Goal: Obtain resource: Download file/media

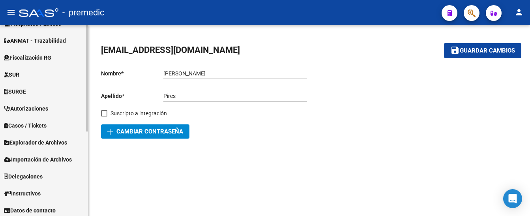
scroll to position [152, 0]
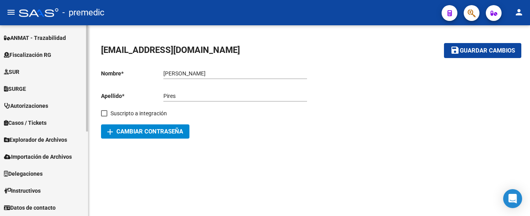
click at [38, 140] on span "Explorador de Archivos" at bounding box center [35, 139] width 63 height 9
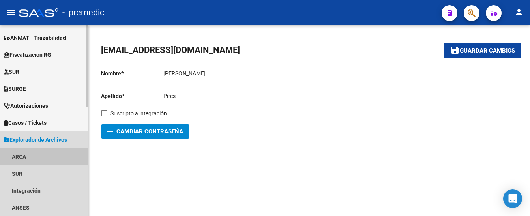
click at [25, 155] on link "ARCA" at bounding box center [44, 156] width 88 height 17
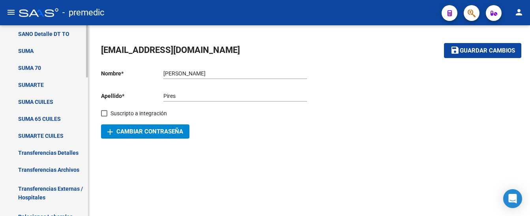
scroll to position [388, 0]
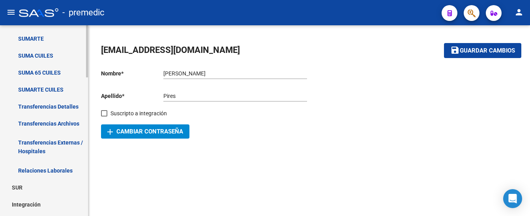
click at [35, 105] on link "Transferencias Detalles" at bounding box center [44, 106] width 88 height 17
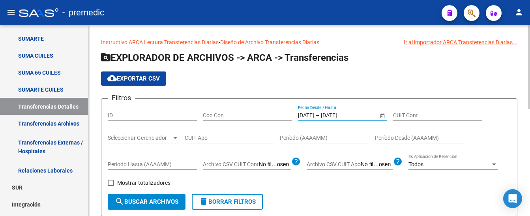
click at [310, 113] on input "[DATE]" at bounding box center [306, 115] width 16 height 7
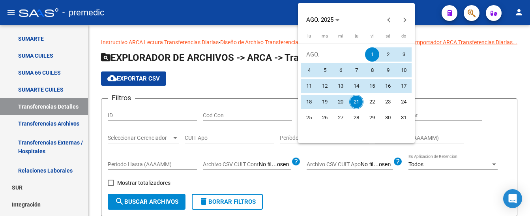
click at [341, 102] on span "20" at bounding box center [340, 102] width 14 height 14
type input "[DATE]"
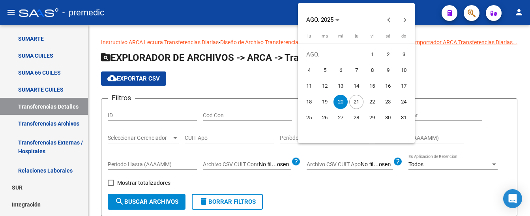
click at [341, 102] on span "20" at bounding box center [340, 102] width 14 height 14
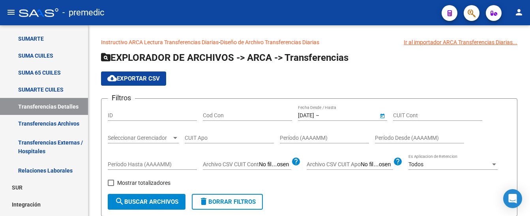
type input "[DATE]"
click at [150, 199] on span "search Buscar Archivos" at bounding box center [146, 201] width 63 height 7
click at [306, 116] on input "[DATE]" at bounding box center [306, 115] width 16 height 7
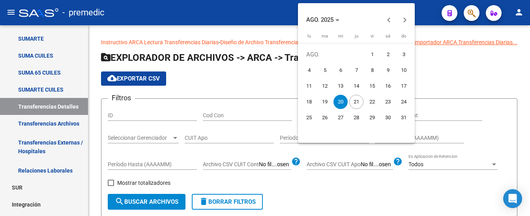
click at [360, 99] on span "21" at bounding box center [356, 102] width 14 height 14
type input "[DATE]"
click at [360, 99] on span "21" at bounding box center [356, 102] width 14 height 14
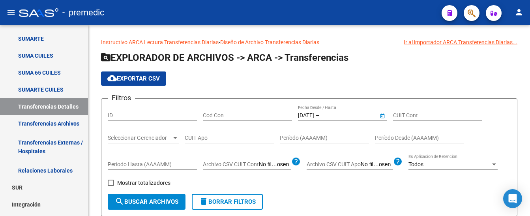
type input "[DATE]"
click at [136, 197] on button "search Buscar Archivos" at bounding box center [147, 202] width 78 height 16
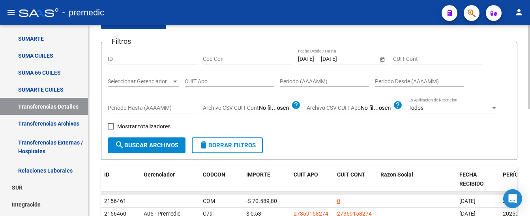
scroll to position [158, 0]
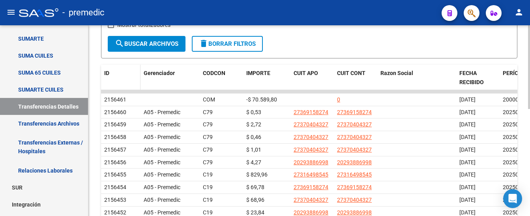
click at [107, 74] on span "ID" at bounding box center [106, 73] width 5 height 6
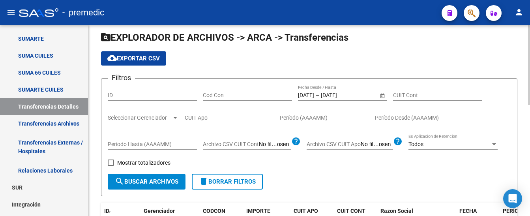
scroll to position [0, 0]
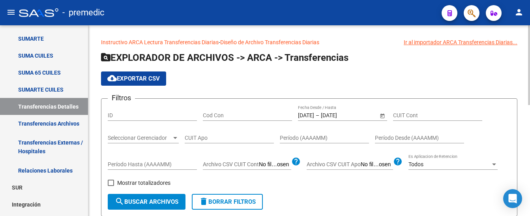
click at [124, 77] on span "cloud_download Exportar CSV" at bounding box center [133, 78] width 52 height 7
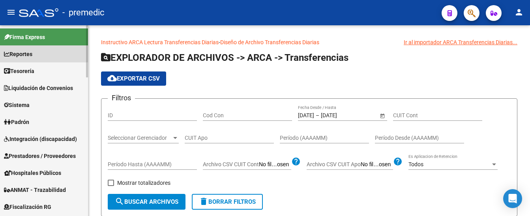
click at [29, 52] on span "Reportes" at bounding box center [18, 54] width 28 height 9
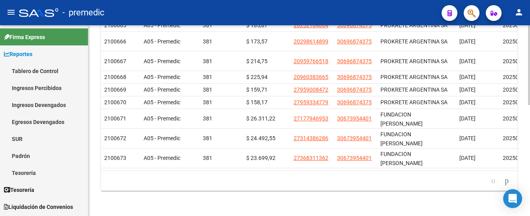
scroll to position [68, 0]
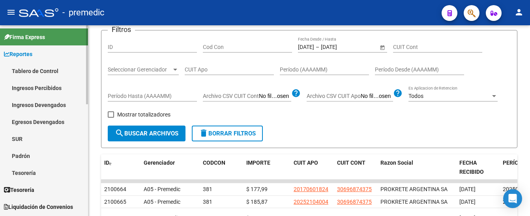
click at [31, 69] on link "Tablero de Control" at bounding box center [44, 70] width 88 height 17
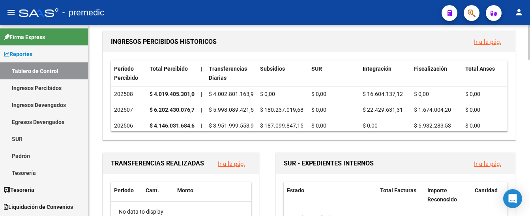
scroll to position [265, 0]
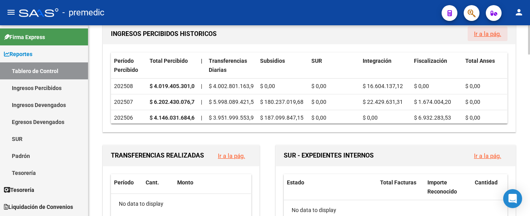
click at [483, 35] on link "Ir a la pág." at bounding box center [487, 33] width 27 height 7
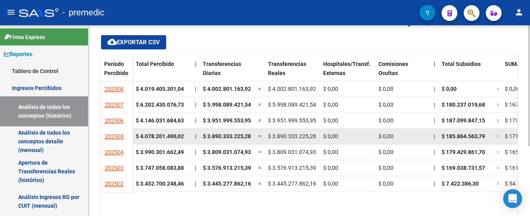
scroll to position [110, 0]
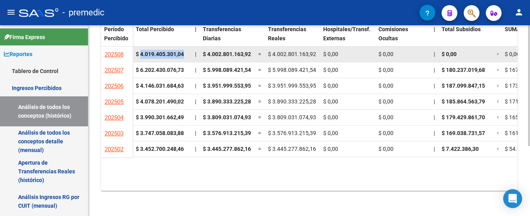
drag, startPoint x: 141, startPoint y: 50, endPoint x: 185, endPoint y: 58, distance: 44.3
click at [185, 58] on div "$ 4.019.405.301,04" at bounding box center [162, 54] width 53 height 9
copy strong "4.019.405.301,04"
drag, startPoint x: 207, startPoint y: 53, endPoint x: 253, endPoint y: 56, distance: 46.2
click at [253, 56] on datatable-body-cell "$ 4.002.801.163,92" at bounding box center [227, 54] width 55 height 15
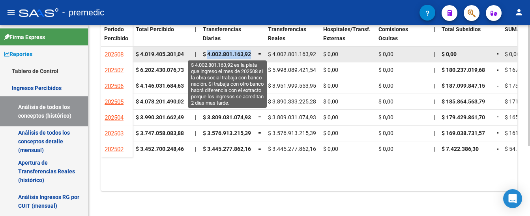
copy span "4.002.801.163,92"
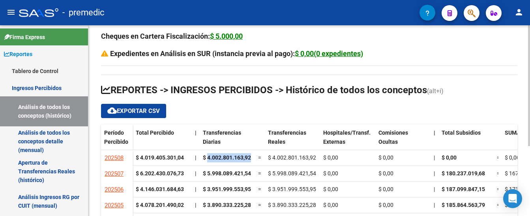
scroll to position [0, 0]
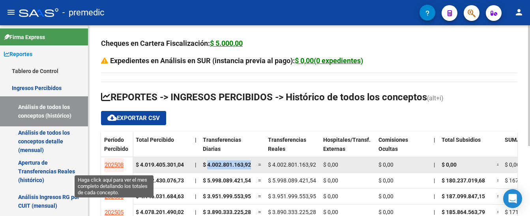
click at [117, 163] on span "202508" at bounding box center [114, 164] width 19 height 7
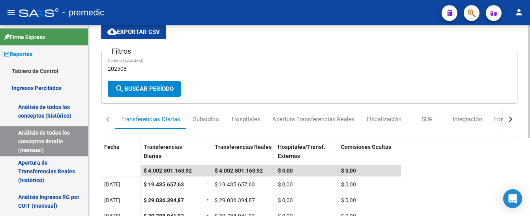
scroll to position [14, 0]
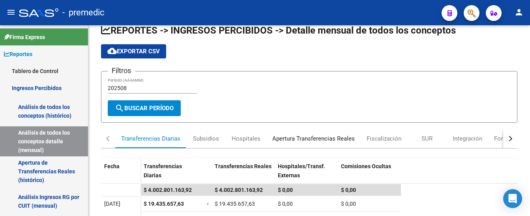
click at [301, 138] on div "Apertura Transferencias Reales" at bounding box center [313, 138] width 82 height 9
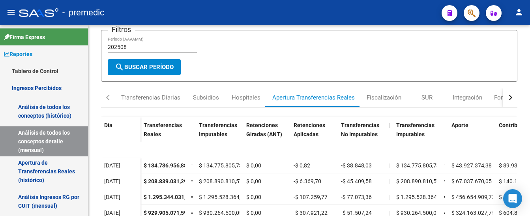
scroll to position [0, 0]
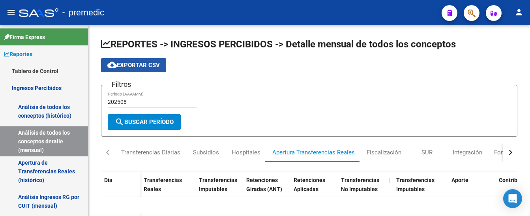
click at [134, 63] on span "cloud_download Exportar CSV" at bounding box center [133, 65] width 52 height 7
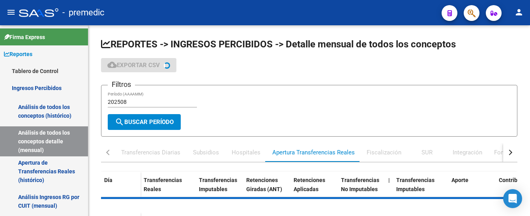
scroll to position [97, 0]
